Goal: Task Accomplishment & Management: Use online tool/utility

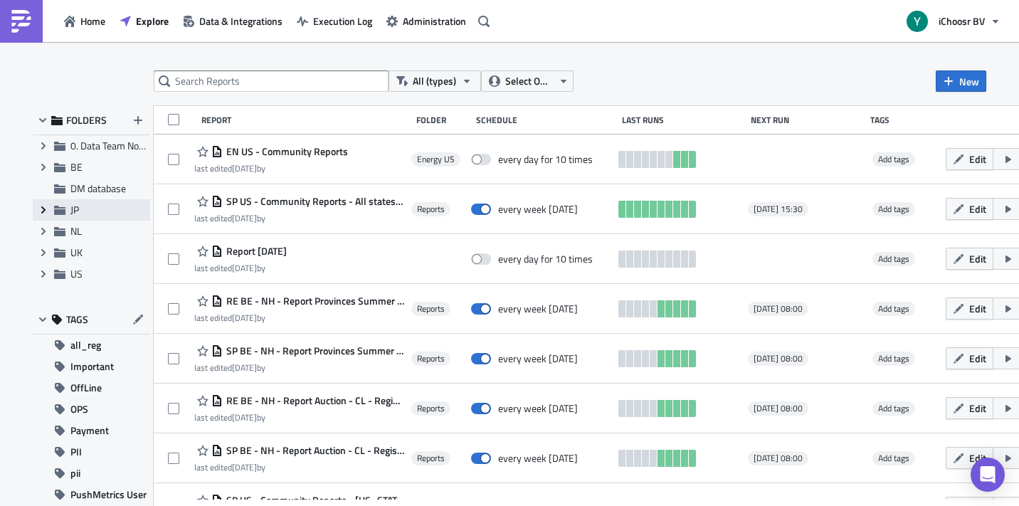
click at [41, 207] on icon "Expand group" at bounding box center [43, 209] width 11 height 11
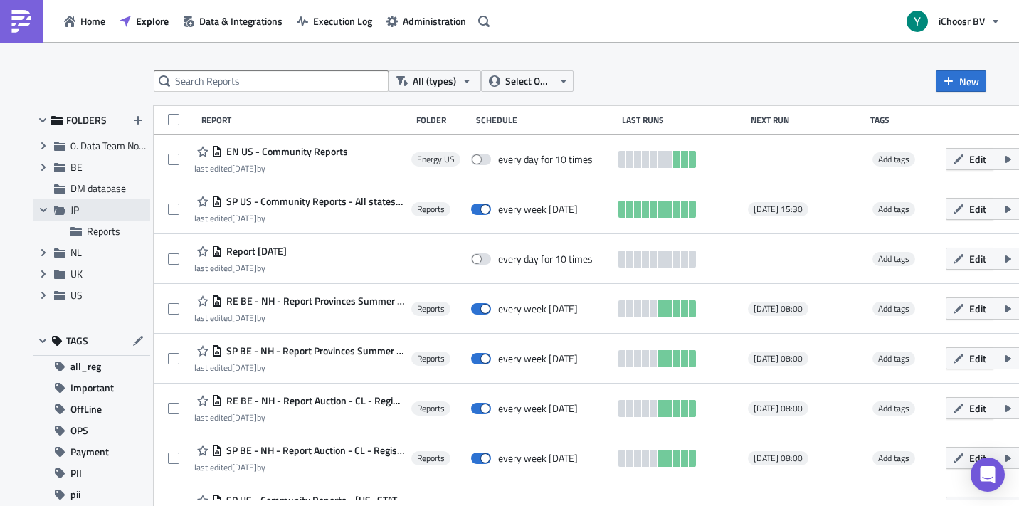
click at [85, 211] on span "JP" at bounding box center [108, 210] width 76 height 13
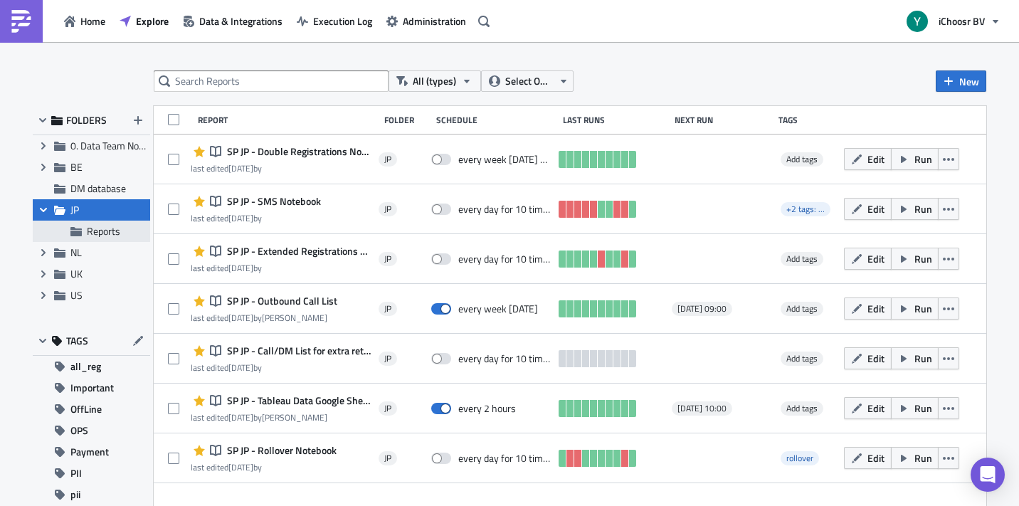
click at [107, 231] on span "Reports" at bounding box center [103, 230] width 33 height 15
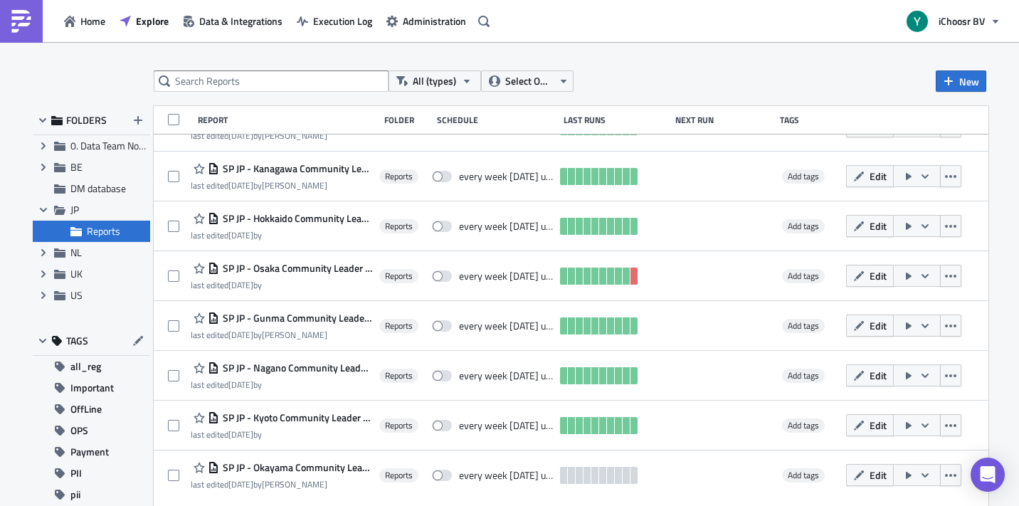
scroll to position [386, 0]
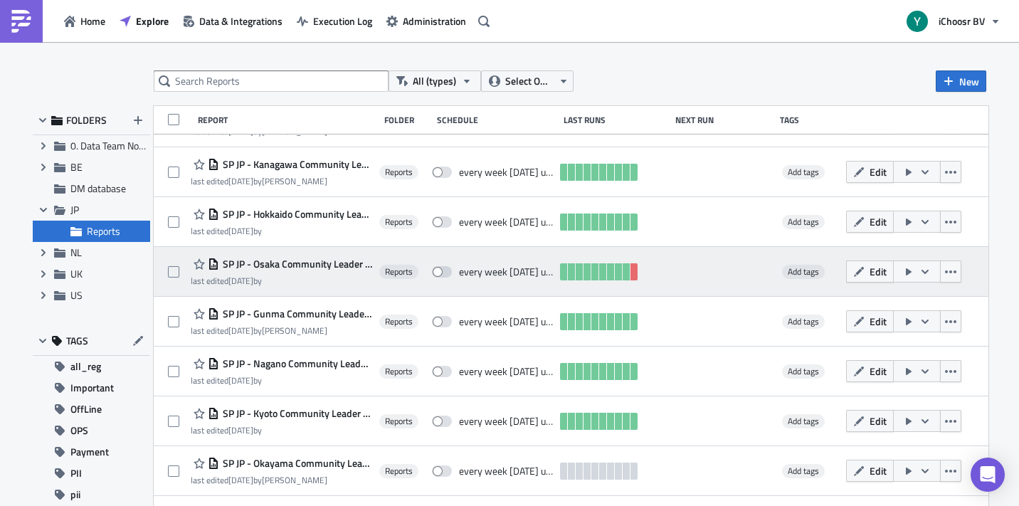
click at [337, 255] on div "SP JP - Osaka Community Leader Reports last edited [DATE] by Reports every week…" at bounding box center [571, 272] width 835 height 50
click at [339, 265] on span "SP JP - Osaka Community Leader Reports" at bounding box center [295, 264] width 153 height 13
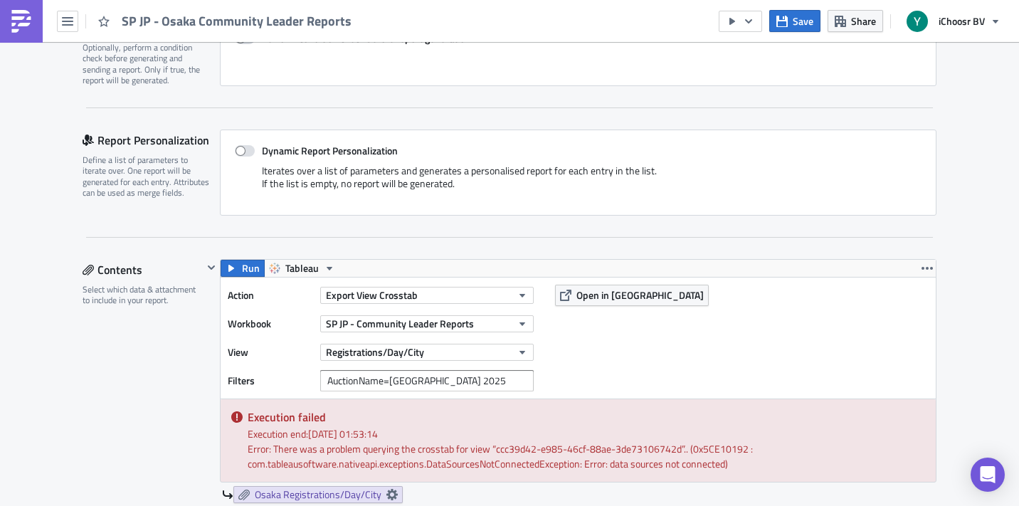
scroll to position [251, 0]
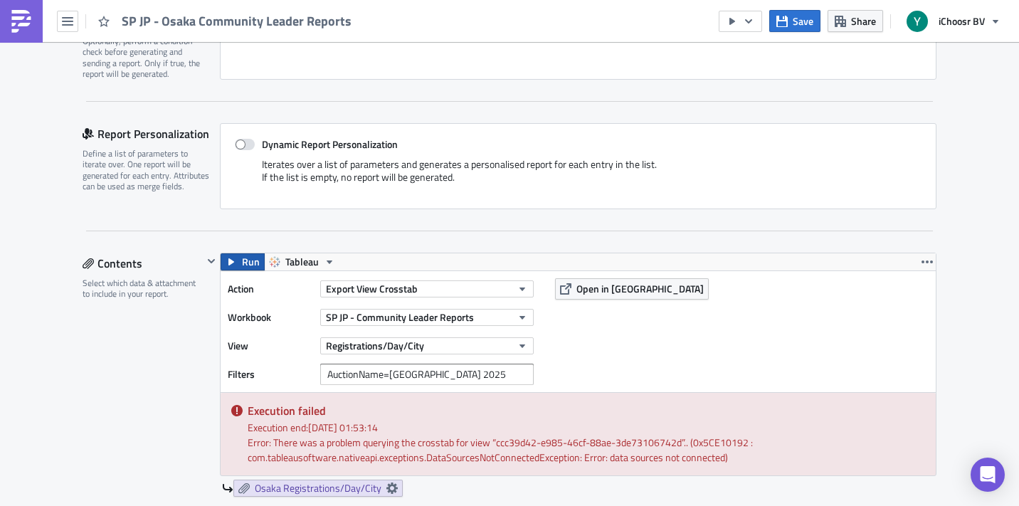
click at [245, 261] on span "Run" at bounding box center [251, 261] width 18 height 17
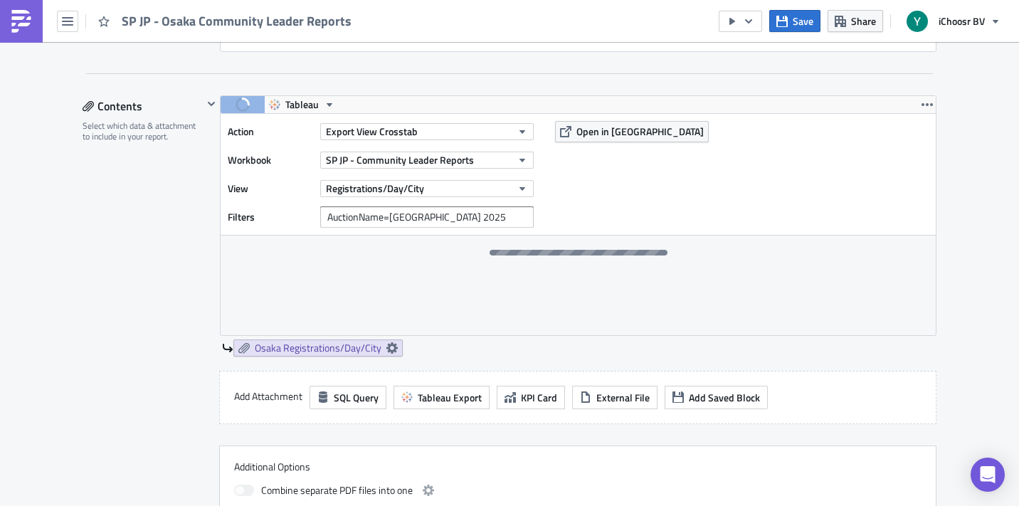
scroll to position [422, 0]
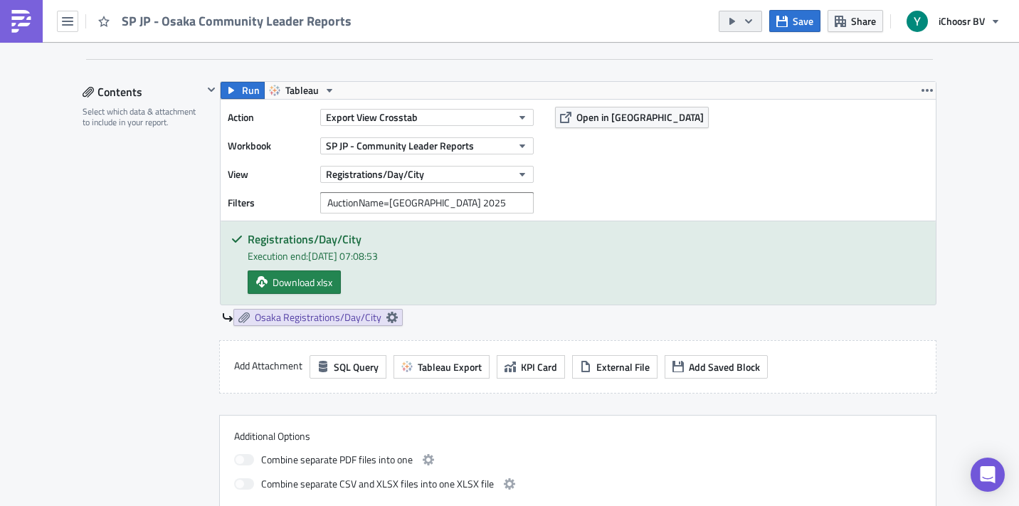
click at [752, 21] on icon "button" at bounding box center [748, 21] width 11 height 11
click at [766, 59] on div "Send Just to Me" at bounding box center [783, 57] width 111 height 14
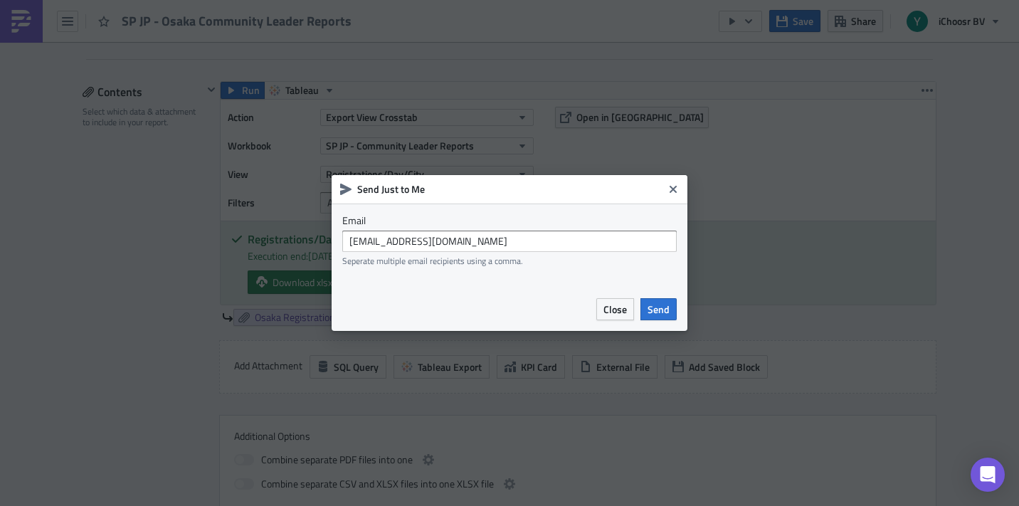
click at [660, 308] on span "Send" at bounding box center [659, 309] width 22 height 15
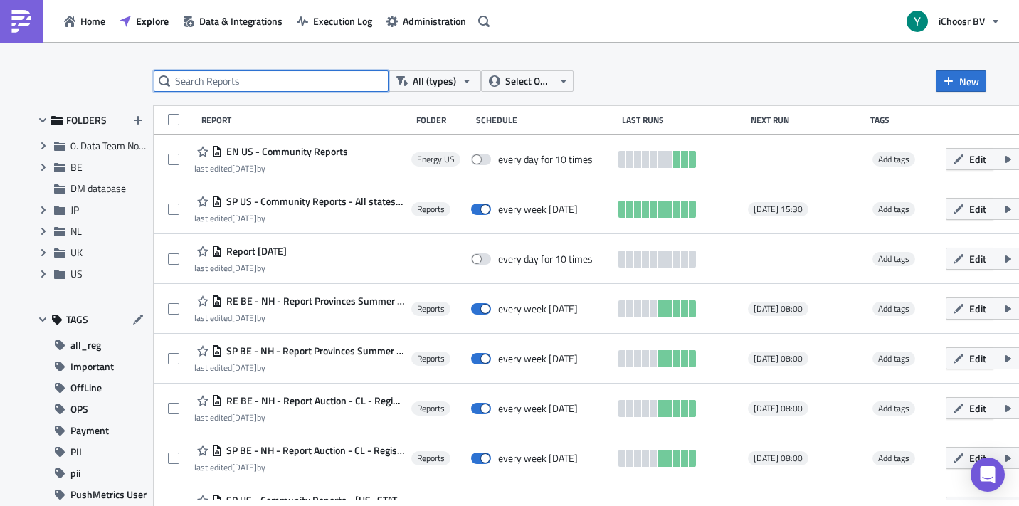
click at [300, 77] on input "text" at bounding box center [271, 80] width 235 height 21
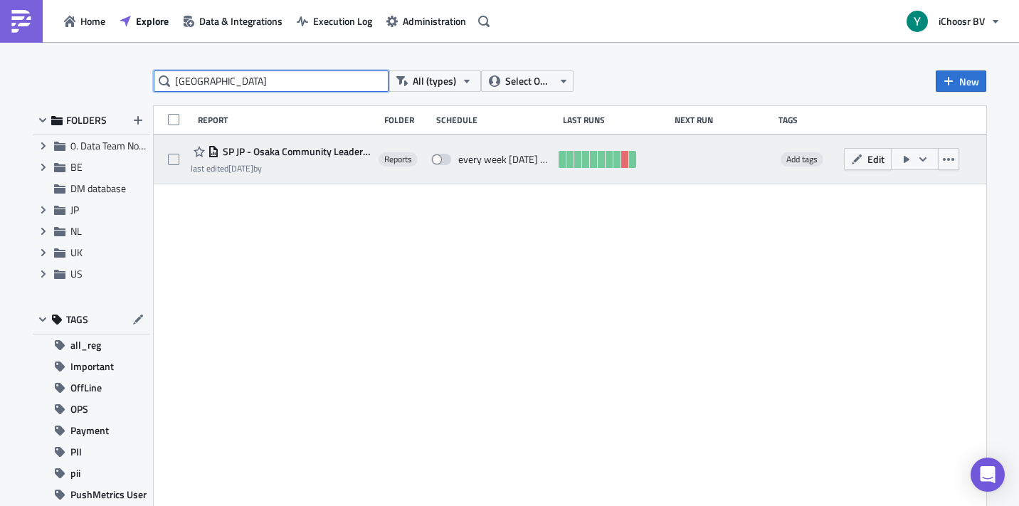
type input "[GEOGRAPHIC_DATA]"
click at [297, 153] on span "SP JP - Osaka Community Leader Reports" at bounding box center [295, 151] width 152 height 13
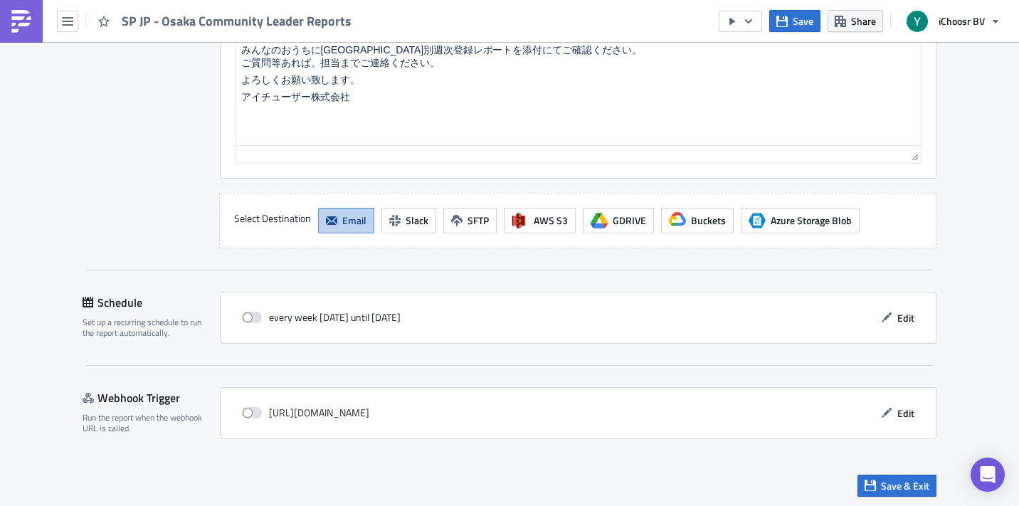
scroll to position [1364, 0]
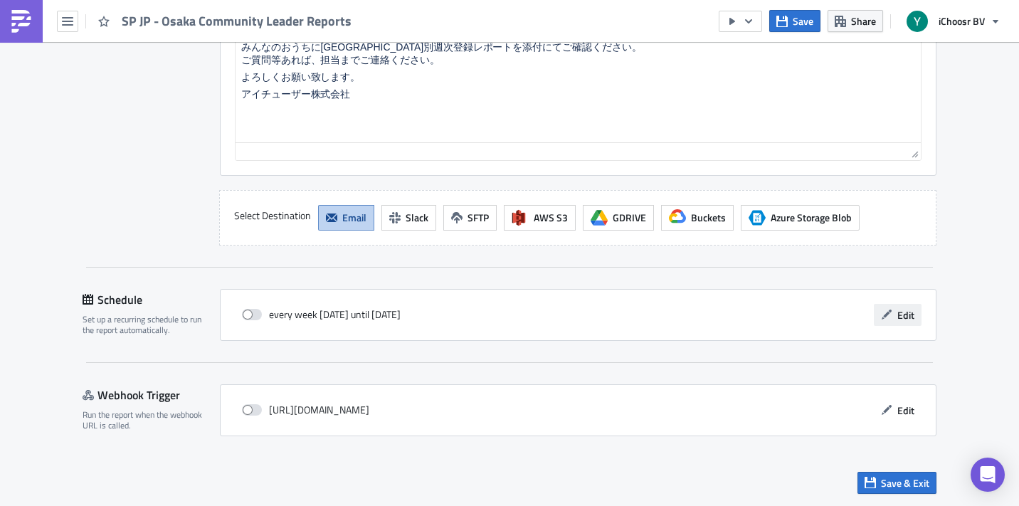
click at [905, 313] on span "Edit" at bounding box center [905, 314] width 17 height 15
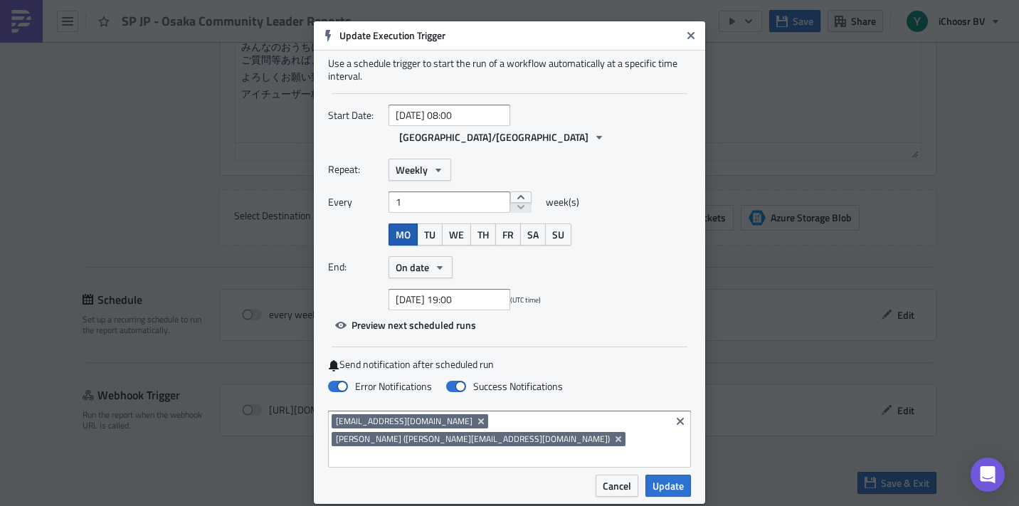
click at [405, 227] on span "MO" at bounding box center [403, 234] width 15 height 15
click at [428, 227] on span "TU" at bounding box center [429, 234] width 11 height 15
click at [621, 436] on icon "Remove Tag" at bounding box center [619, 439] width 6 height 6
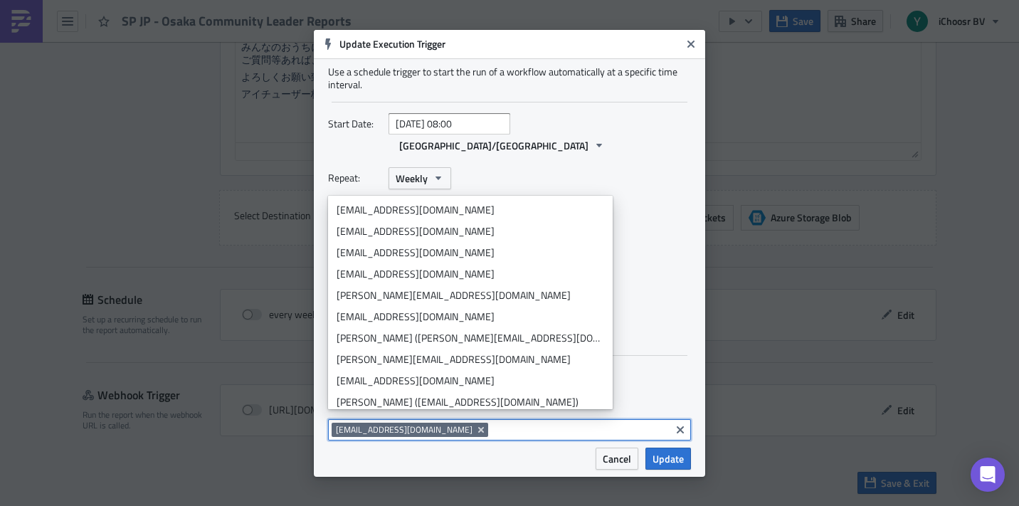
click at [686, 391] on div "Error Notifications Success Notifications" at bounding box center [509, 396] width 363 height 25
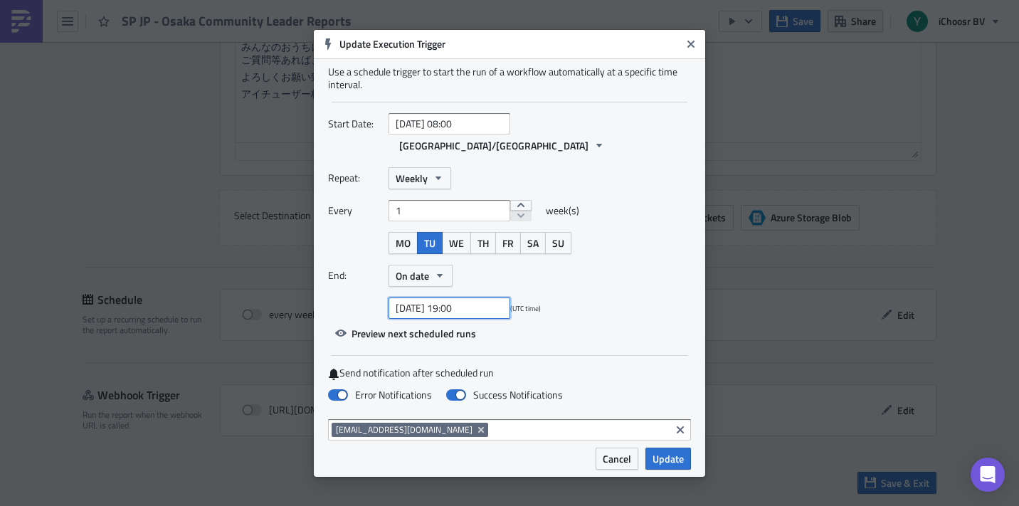
click at [447, 302] on input "[DATE] 19:00" at bounding box center [450, 307] width 122 height 21
select select "9"
select select "2025"
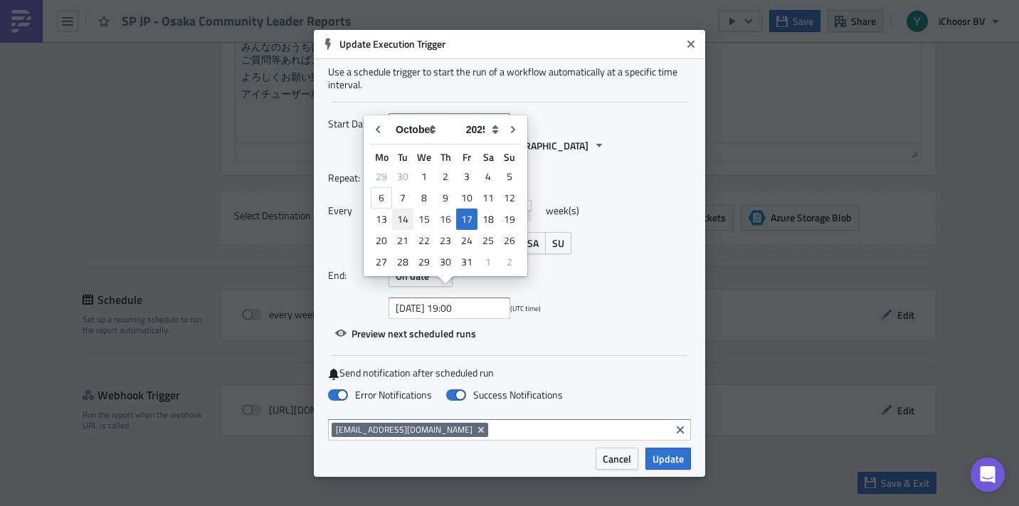
click at [408, 220] on div "14" at bounding box center [402, 219] width 21 height 20
type input "[DATE] 19:00"
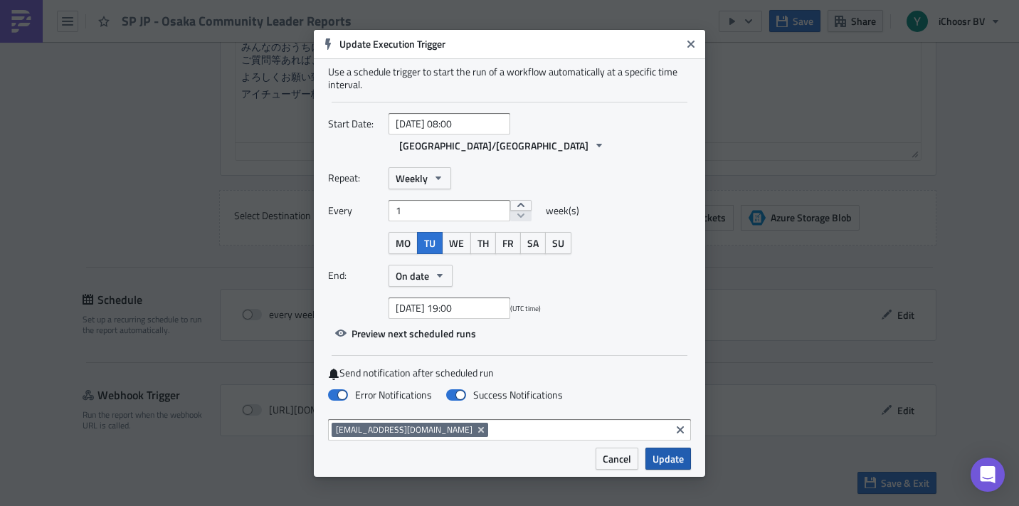
click at [672, 451] on span "Update" at bounding box center [668, 458] width 31 height 15
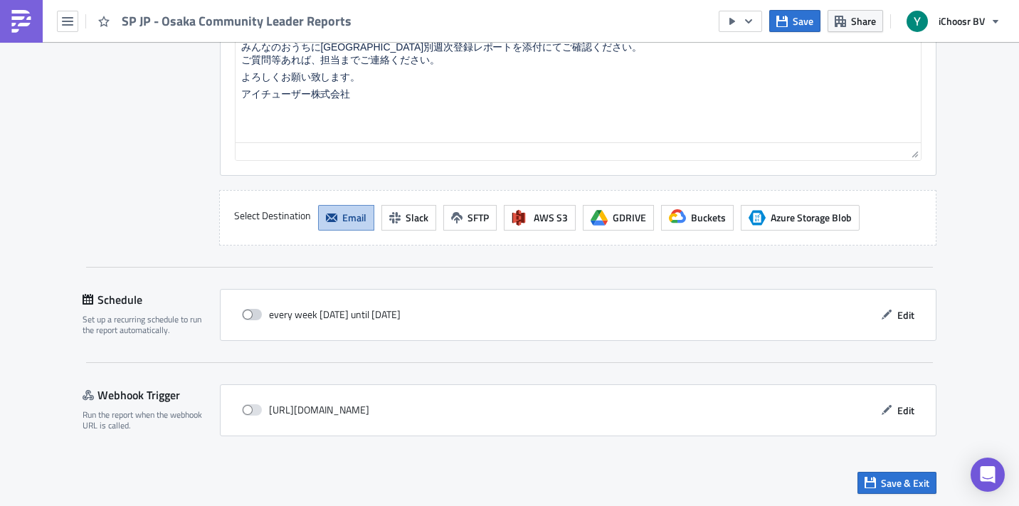
click at [260, 313] on span at bounding box center [252, 314] width 20 height 11
click at [254, 313] on input "checkbox" at bounding box center [249, 314] width 9 height 9
checkbox input "true"
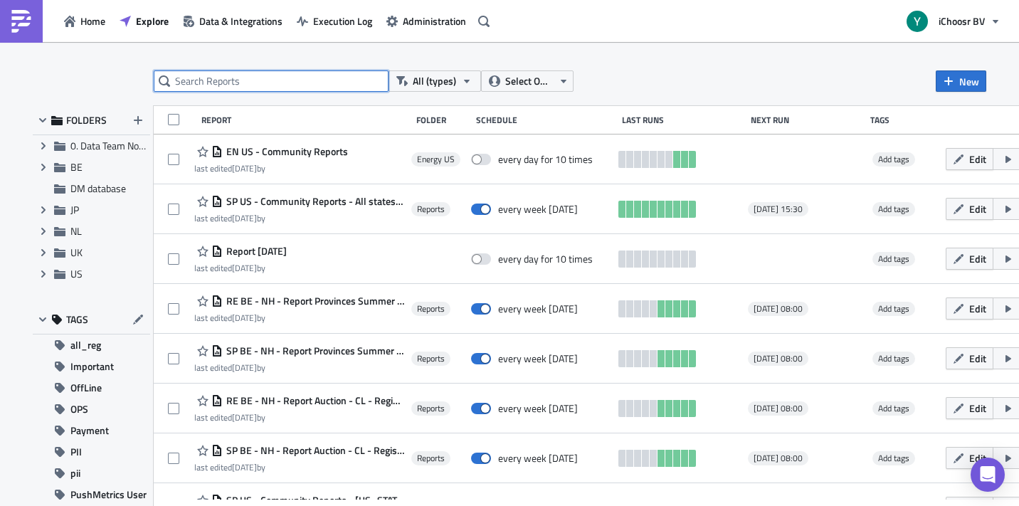
click at [244, 88] on input "text" at bounding box center [271, 80] width 235 height 21
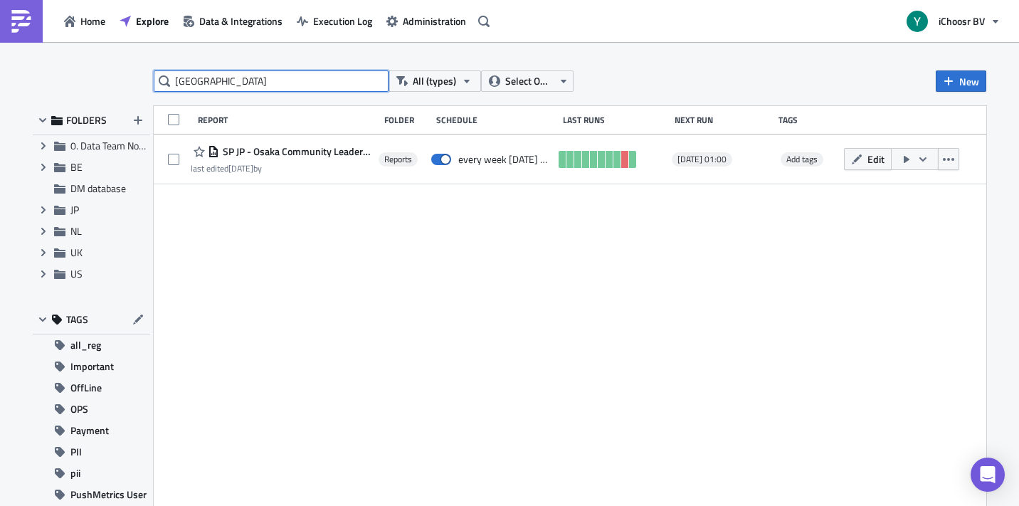
type input "[GEOGRAPHIC_DATA]"
